Goal: Task Accomplishment & Management: Manage account settings

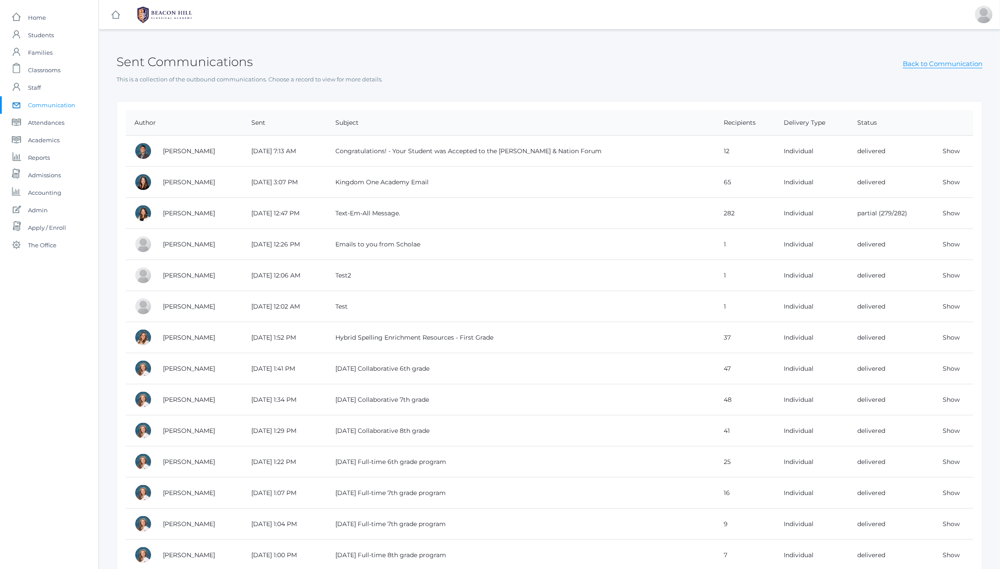
click at [572, 73] on div "Sent Communications Back to Communication This is a collection of the outbound …" at bounding box center [549, 62] width 866 height 43
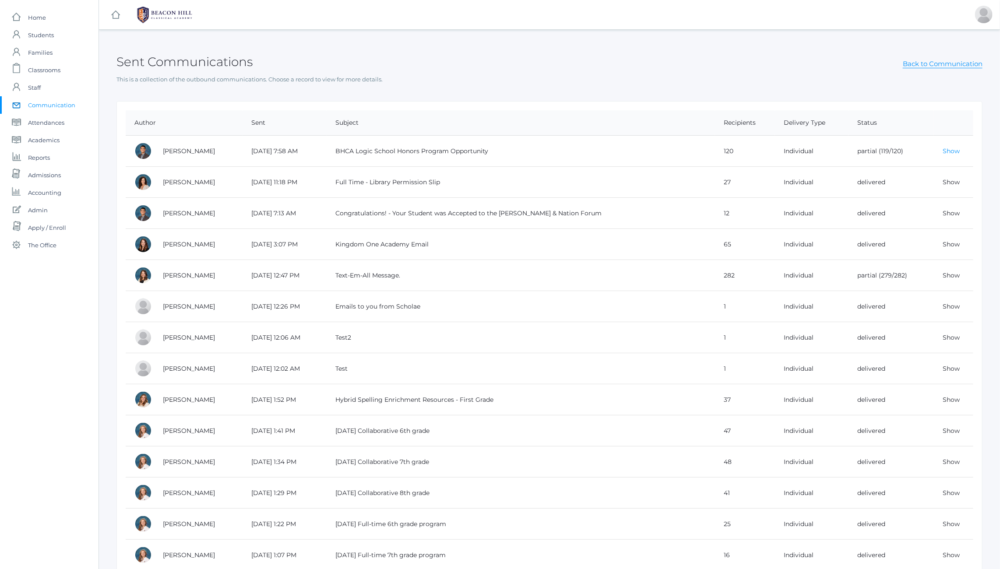
click at [952, 149] on link "Show" at bounding box center [951, 151] width 17 height 8
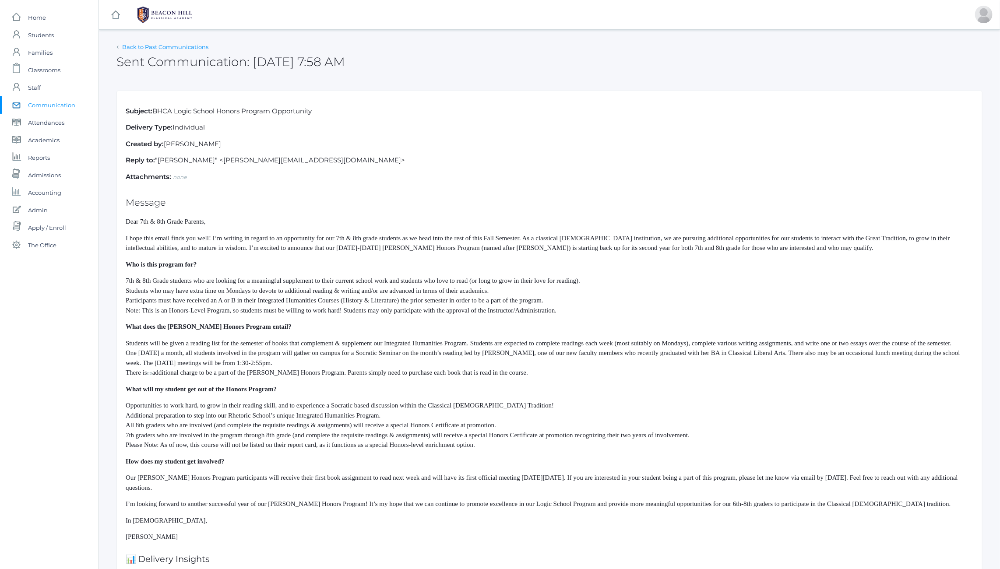
click at [175, 45] on link "Back to Past Communications" at bounding box center [165, 46] width 86 height 7
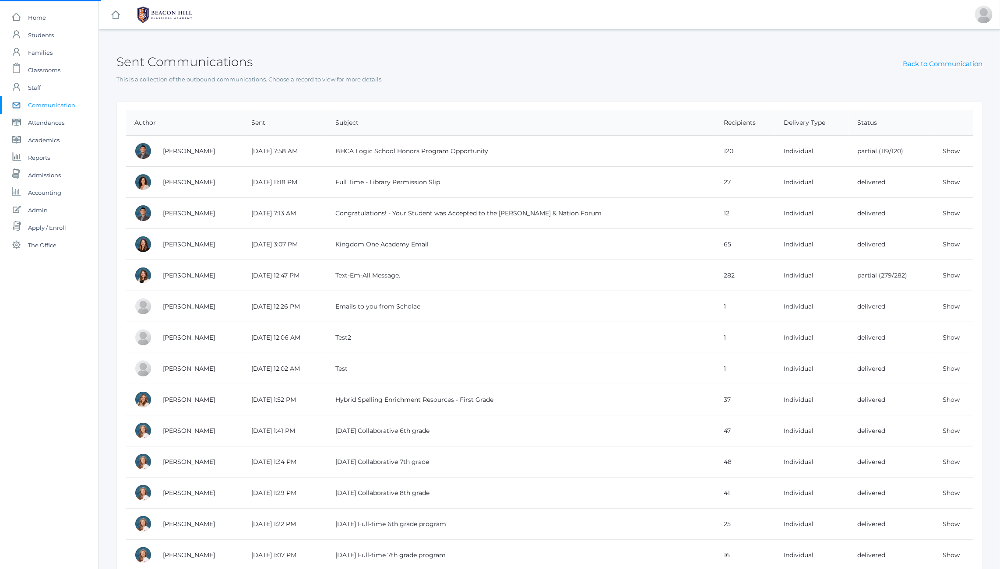
click at [566, 63] on div "Sent Communications Back to Communication" at bounding box center [549, 57] width 866 height 32
click at [419, 58] on div "Sent Communications Back to Communication" at bounding box center [549, 57] width 866 height 32
click at [202, 66] on h2 "Sent Communications" at bounding box center [184, 62] width 136 height 14
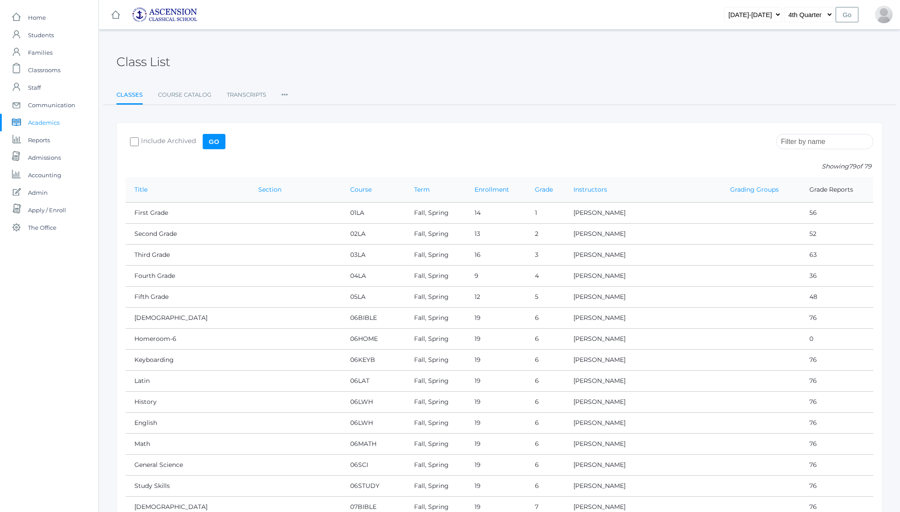
click at [138, 62] on h2 "Class List" at bounding box center [143, 62] width 54 height 14
click at [154, 63] on h2 "Class List" at bounding box center [143, 62] width 54 height 14
click at [758, 12] on select "2022-2023 2023-2024 2024-2025" at bounding box center [753, 14] width 58 height 15
click at [43, 193] on span "Admin" at bounding box center [38, 193] width 20 height 18
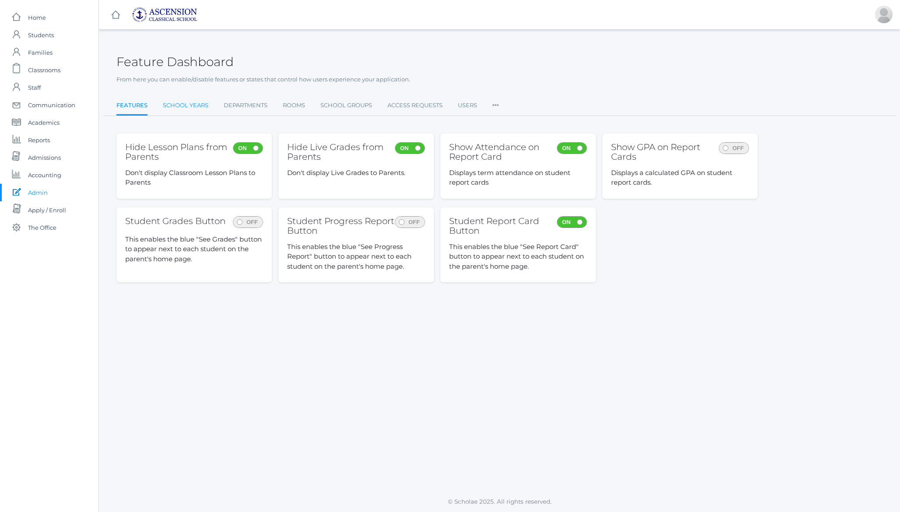
click at [192, 108] on link "School Years" at bounding box center [186, 106] width 46 height 18
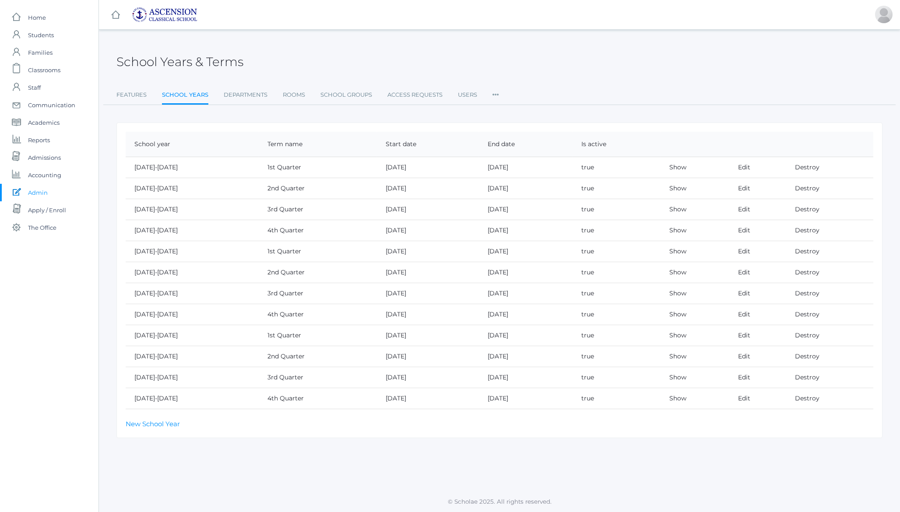
click at [278, 51] on div "School Years & Terms" at bounding box center [499, 57] width 766 height 32
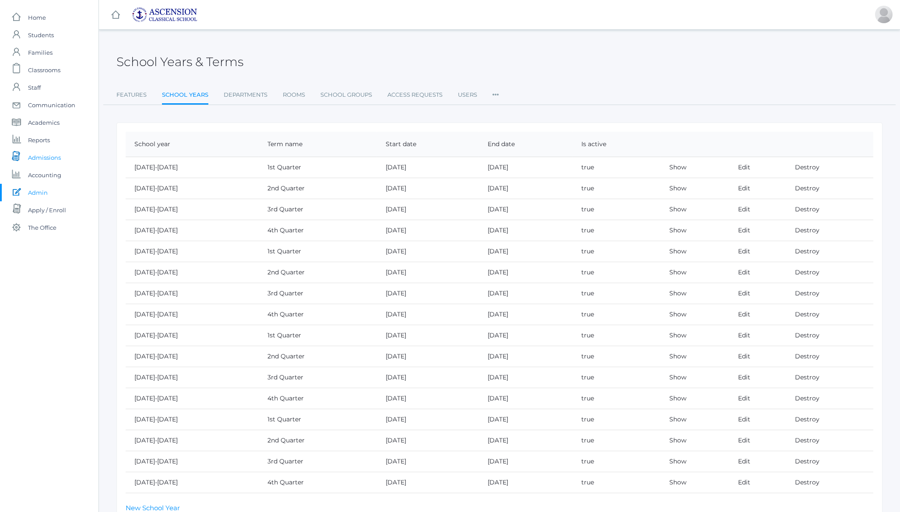
click at [48, 156] on span "Admissions" at bounding box center [44, 158] width 33 height 18
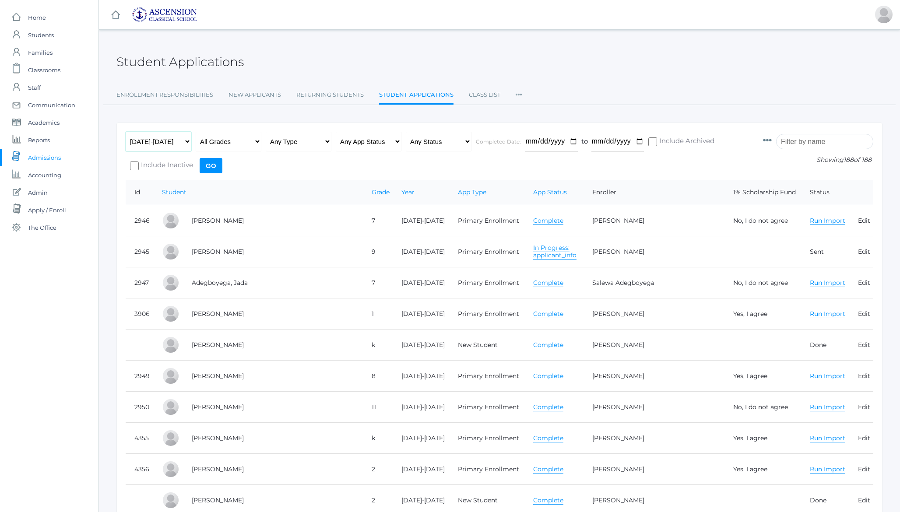
click at [164, 145] on select "Any Year 2022-2023 2023-2024 2024-2025 2025-2026" at bounding box center [159, 142] width 66 height 20
click at [446, 138] on select "Any Status Ready to Send Sent Done Ready to Import Imported" at bounding box center [439, 142] width 66 height 20
select select "import"
click at [406, 132] on select "Any Status Ready to Send Sent Done Ready to Import Imported" at bounding box center [439, 142] width 66 height 20
click at [209, 167] on input "Go" at bounding box center [211, 165] width 23 height 15
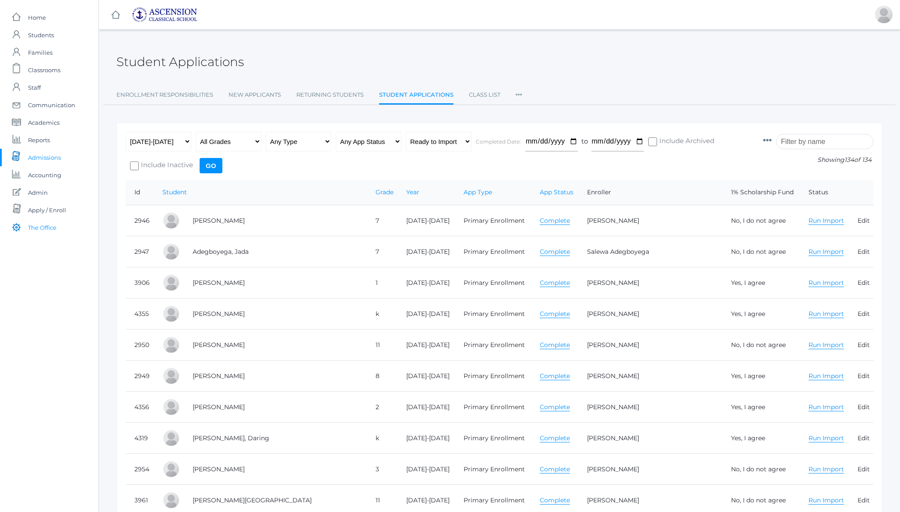
click at [45, 228] on span "The Office" at bounding box center [42, 228] width 28 height 18
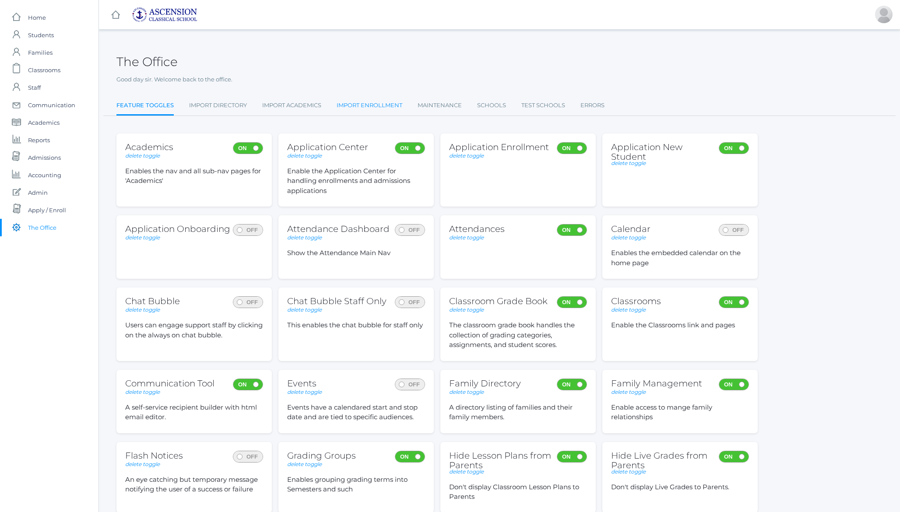
click at [384, 106] on link "Import Enrollment" at bounding box center [370, 106] width 66 height 18
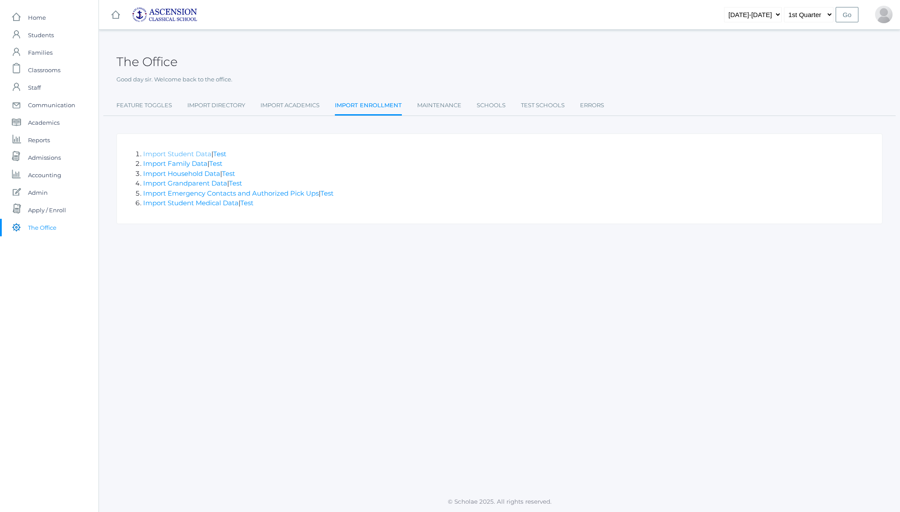
click at [170, 154] on link "Import Student Data" at bounding box center [177, 154] width 68 height 8
click at [177, 165] on link "Import Family Data" at bounding box center [175, 163] width 64 height 8
click at [199, 176] on link "Import Household Data" at bounding box center [181, 173] width 77 height 8
click at [195, 184] on link "Import Grandparent Data" at bounding box center [185, 183] width 84 height 8
click at [190, 195] on link "Import Emergency Contacts and Authorized Pick Ups" at bounding box center [231, 193] width 176 height 8
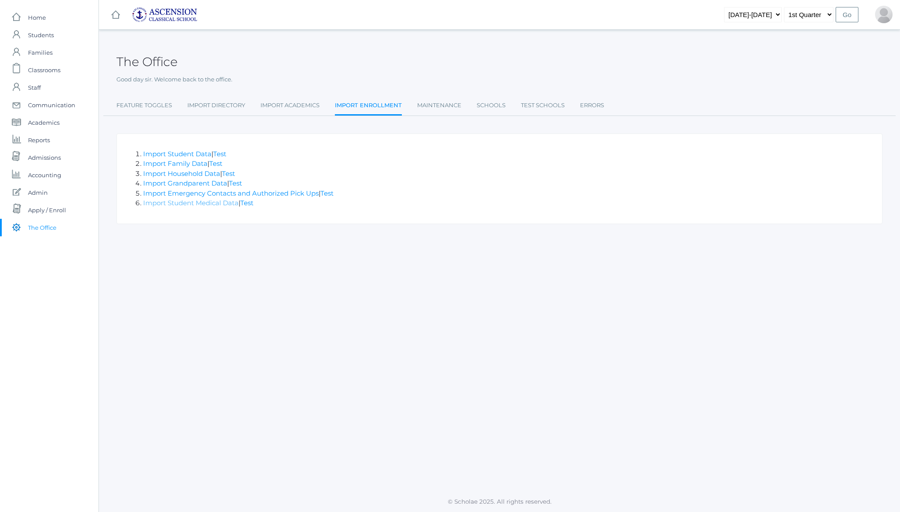
click at [176, 204] on link "Import Student Medical Data" at bounding box center [190, 203] width 95 height 8
click at [43, 36] on span "Students" at bounding box center [41, 35] width 26 height 18
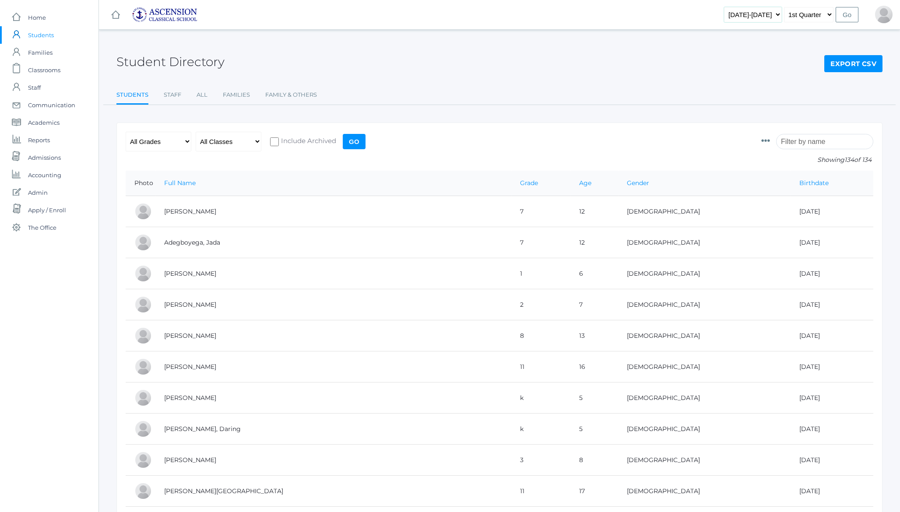
click at [762, 18] on select "2022-2023 2023-2024 2024-2025 2025-2026" at bounding box center [753, 14] width 58 height 15
click at [42, 138] on span "Reports" at bounding box center [39, 140] width 22 height 18
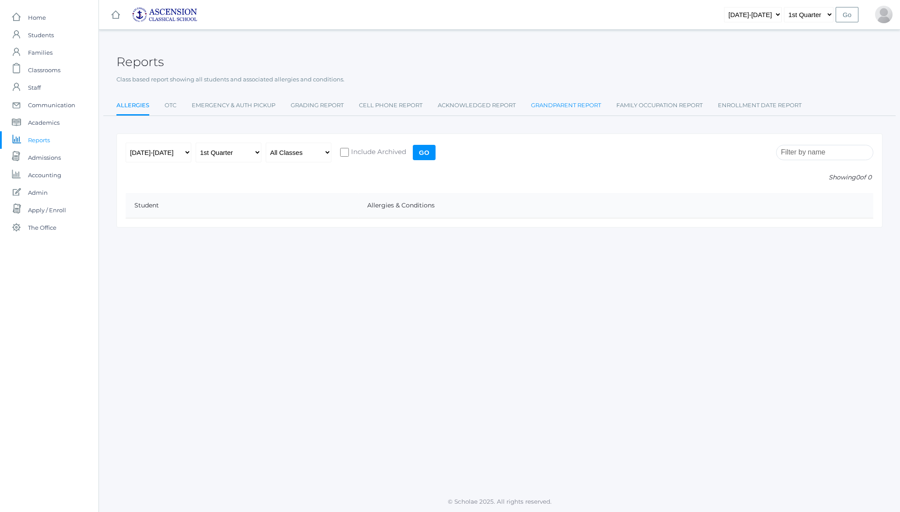
click at [588, 109] on link "Grandparent Report" at bounding box center [566, 106] width 70 height 18
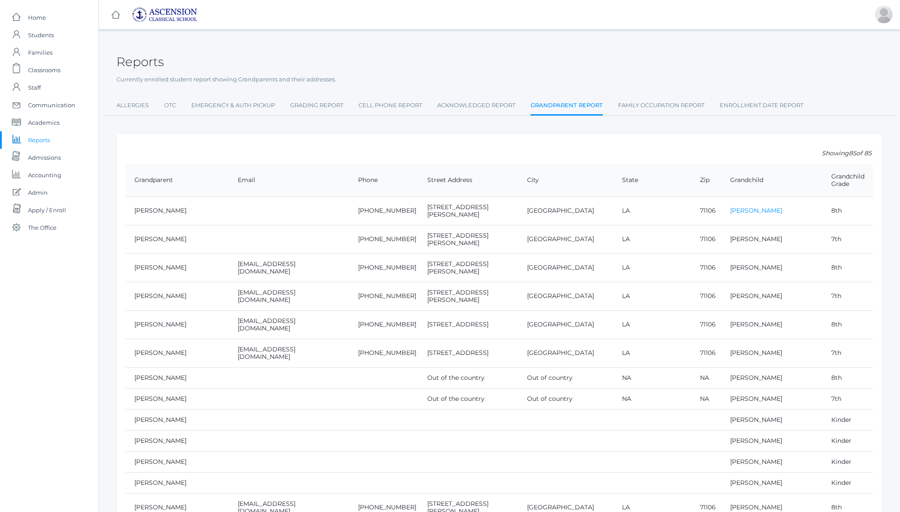
click at [735, 207] on link "Carly Adams" at bounding box center [756, 211] width 52 height 8
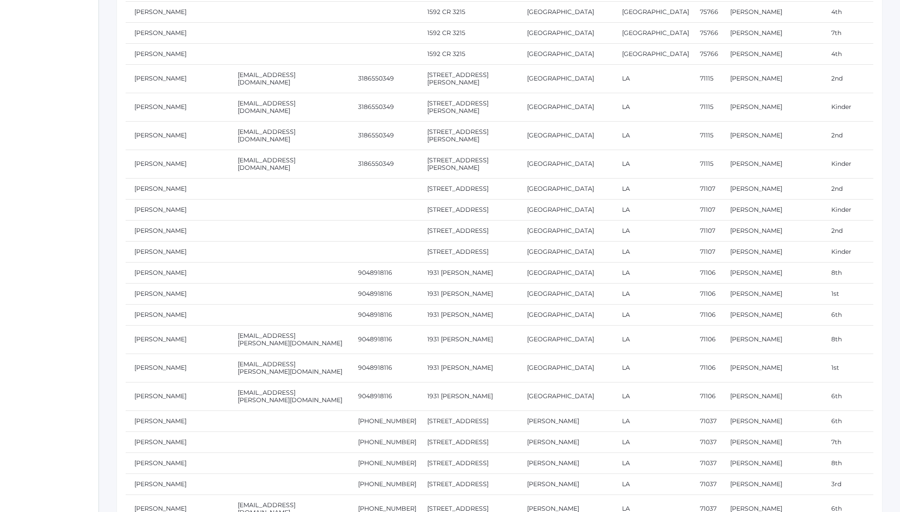
scroll to position [9678, 0]
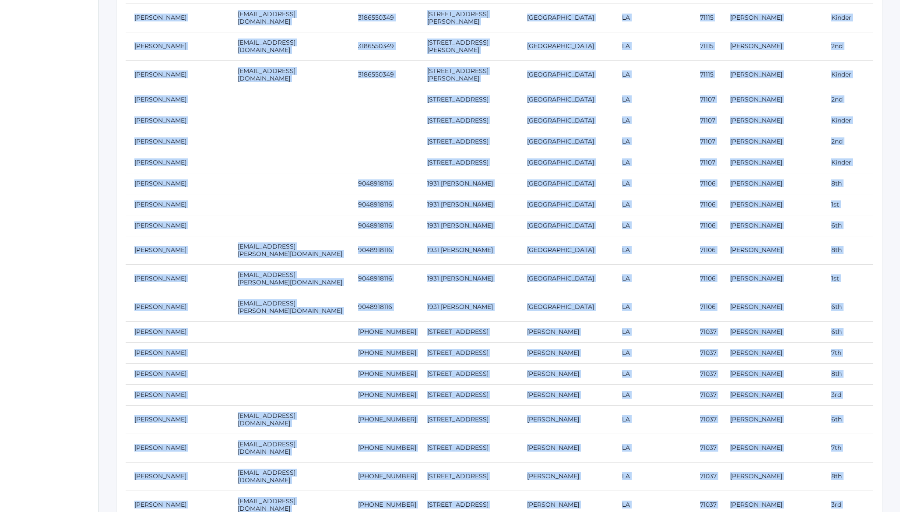
drag, startPoint x: 129, startPoint y: 176, endPoint x: 821, endPoint y: 459, distance: 747.7
copy table "Grandparent Email Phone Street Address City State Zip Grandchild Grandchild Gra…"
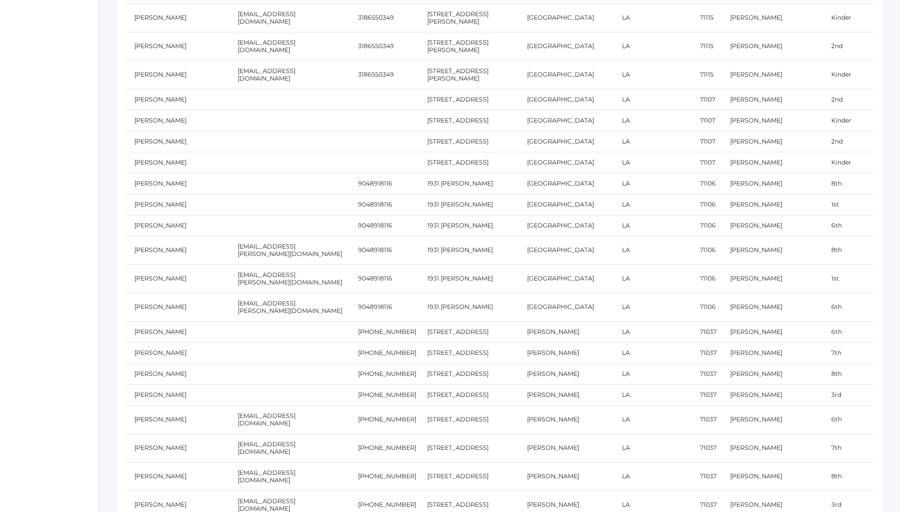
scroll to position [0, 0]
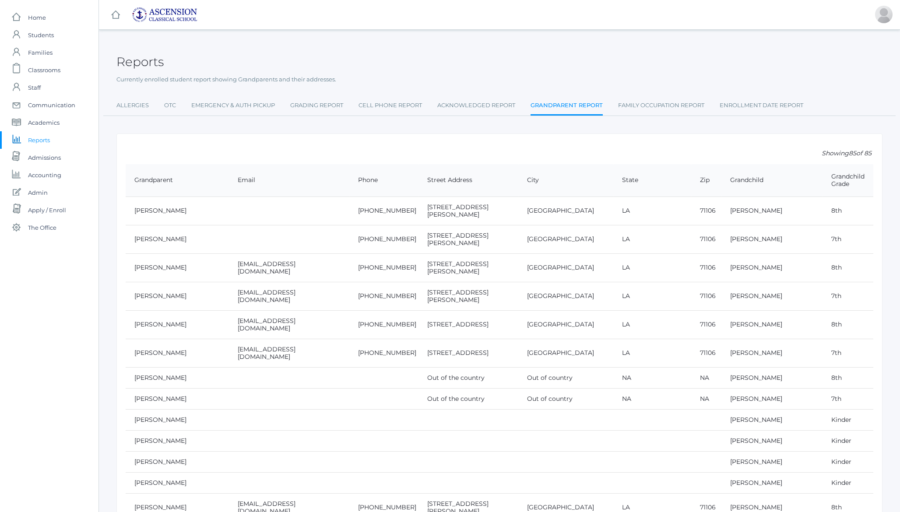
click at [308, 77] on p "Currently enrolled student report showing Grandparents and their addresses." at bounding box center [499, 79] width 766 height 9
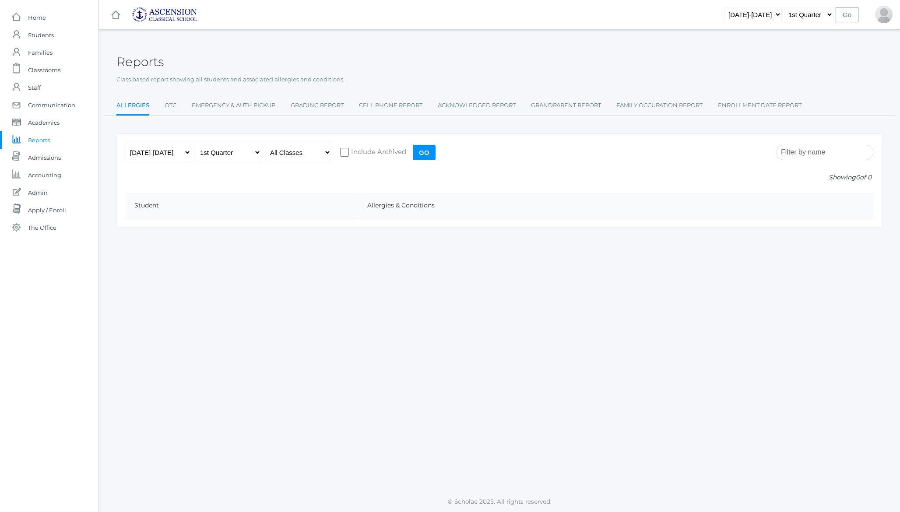
click at [429, 153] on input "Go" at bounding box center [424, 152] width 23 height 15
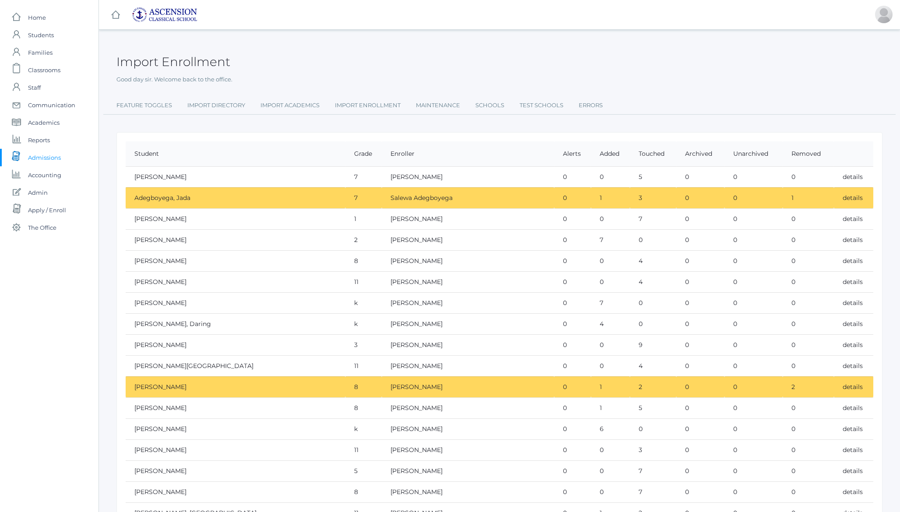
click at [193, 63] on h2 "Import Enrollment" at bounding box center [173, 62] width 114 height 14
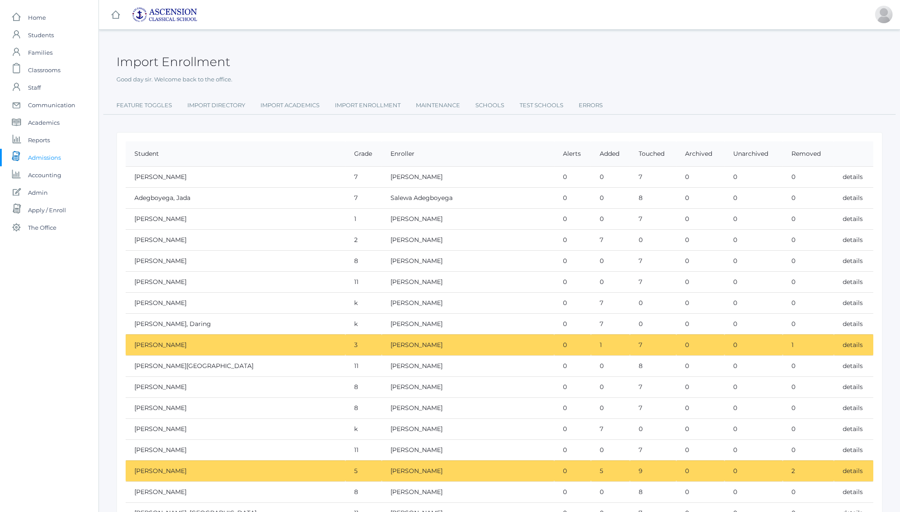
click at [165, 67] on h2 "Import Enrollment" at bounding box center [173, 62] width 114 height 14
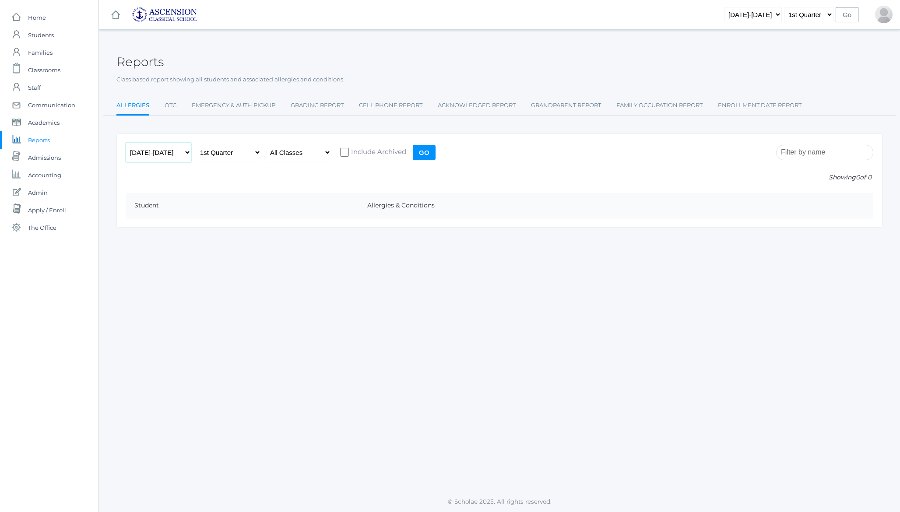
click at [170, 152] on select "2022-2023 2023-2024 2024-2025 2025-2026" at bounding box center [159, 153] width 66 height 20
click at [305, 153] on select "All Classes" at bounding box center [299, 153] width 66 height 20
click at [233, 184] on div "2022-2023 2023-2024 2024-2025 2025-2026 1st Quarter 2nd Quarter 3rd Quarter 4th…" at bounding box center [499, 181] width 766 height 94
click at [271, 181] on p "Showing 0 of 0" at bounding box center [500, 177] width 748 height 9
click at [303, 149] on select "All Classes" at bounding box center [299, 153] width 66 height 20
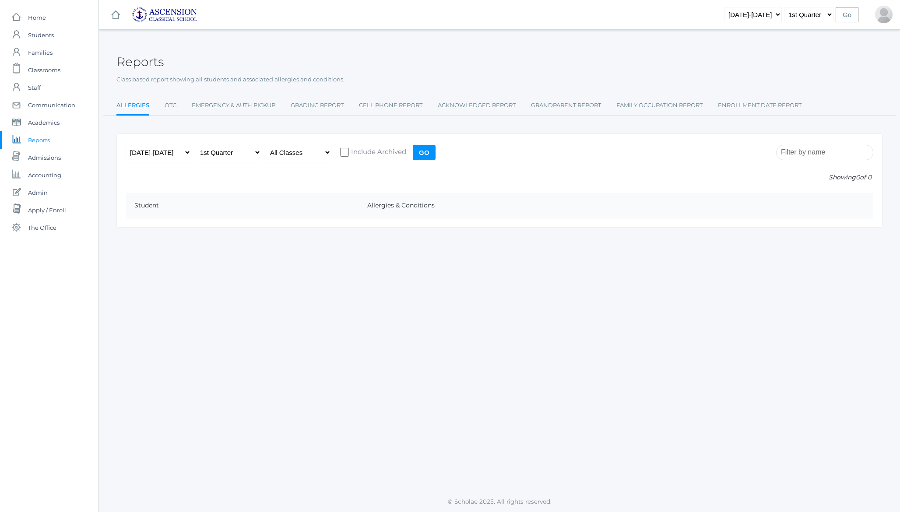
click at [231, 77] on p "Class based report showing all students and associated allergies and conditions." at bounding box center [499, 79] width 766 height 9
click at [221, 78] on p "Class based report showing all students and associated allergies and conditions." at bounding box center [499, 79] width 766 height 9
click at [32, 15] on span "Home" at bounding box center [37, 18] width 18 height 18
